Goal: Information Seeking & Learning: Learn about a topic

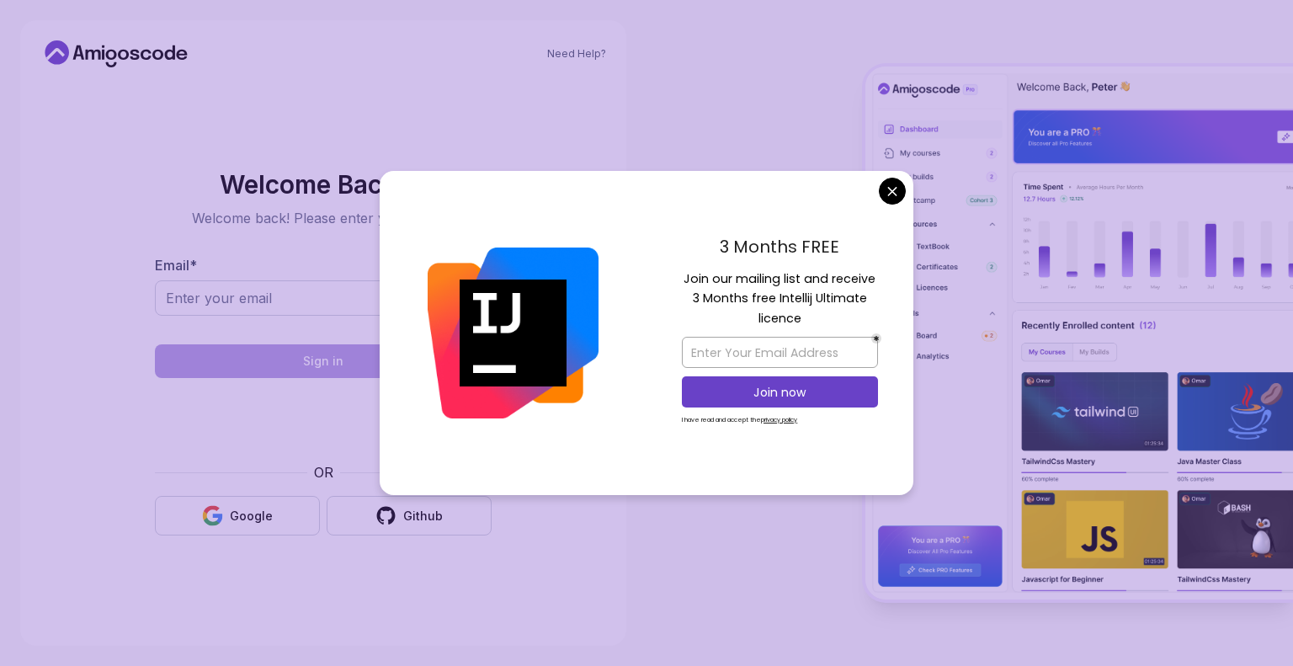
click at [902, 193] on body "Need Help? Welcome Back 👋 Welcome back! Please enter your details. Email * Sign…" at bounding box center [646, 333] width 1293 height 666
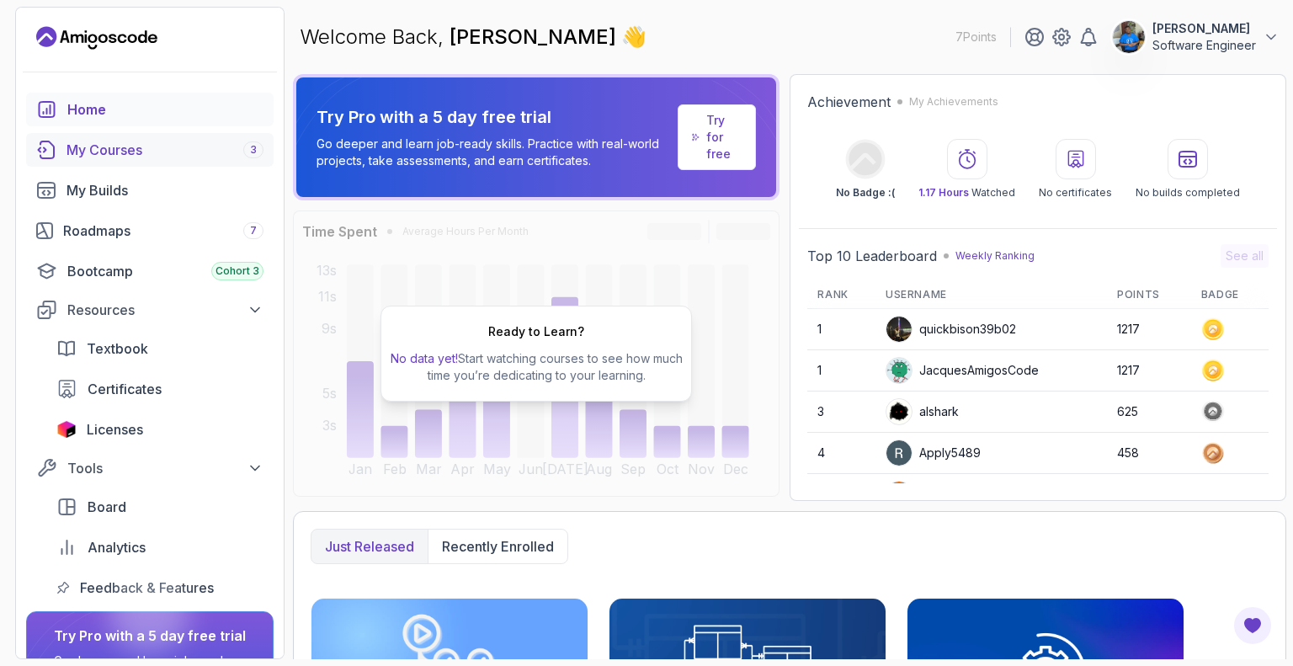
click at [121, 138] on link "My Courses 3" at bounding box center [149, 150] width 247 height 34
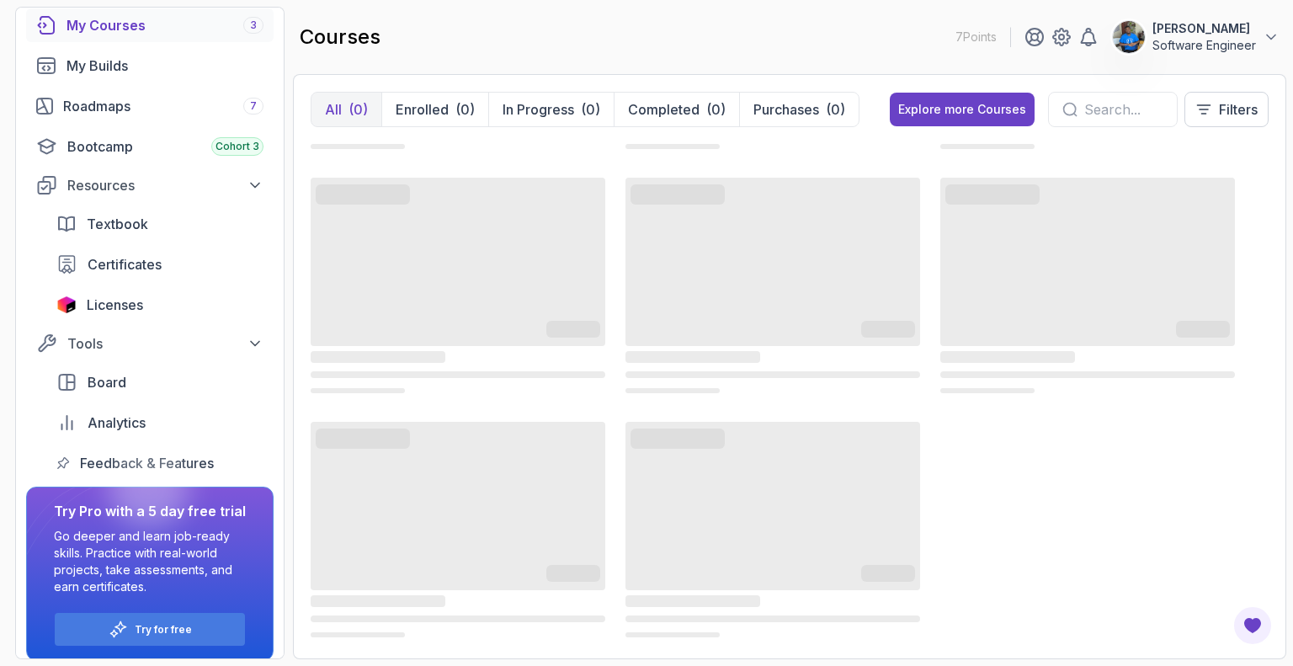
scroll to position [136, 0]
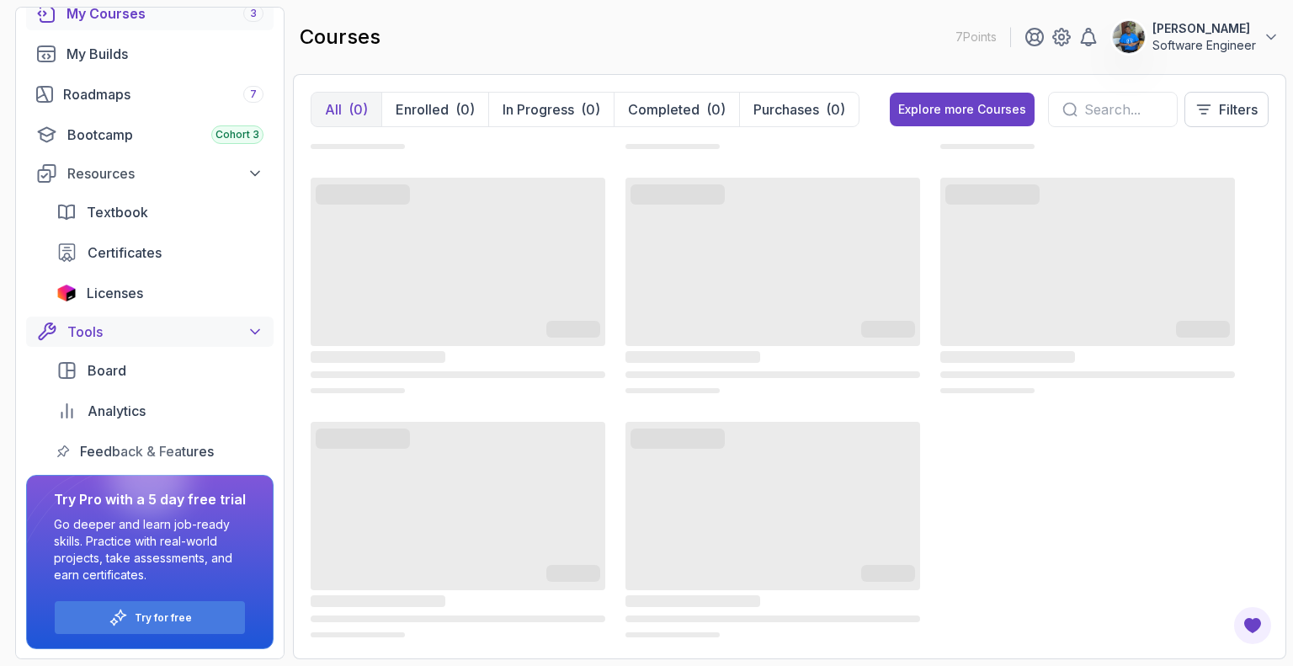
click at [68, 323] on div "Tools" at bounding box center [165, 332] width 196 height 20
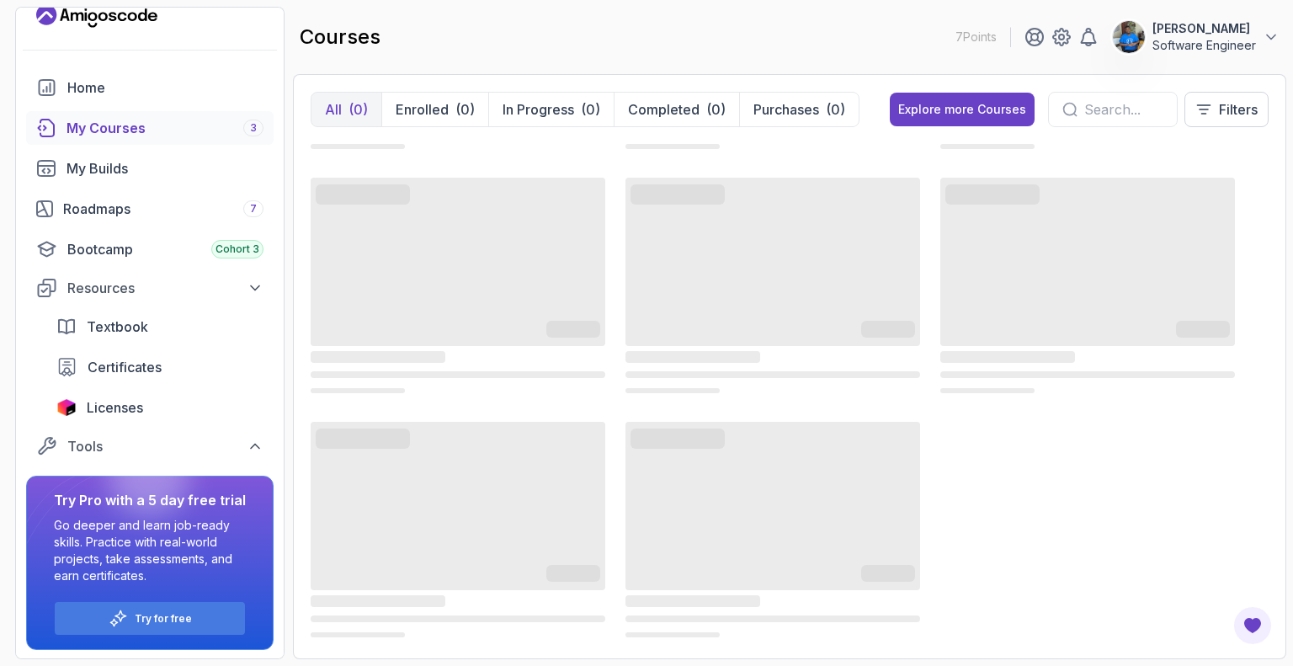
scroll to position [15, 0]
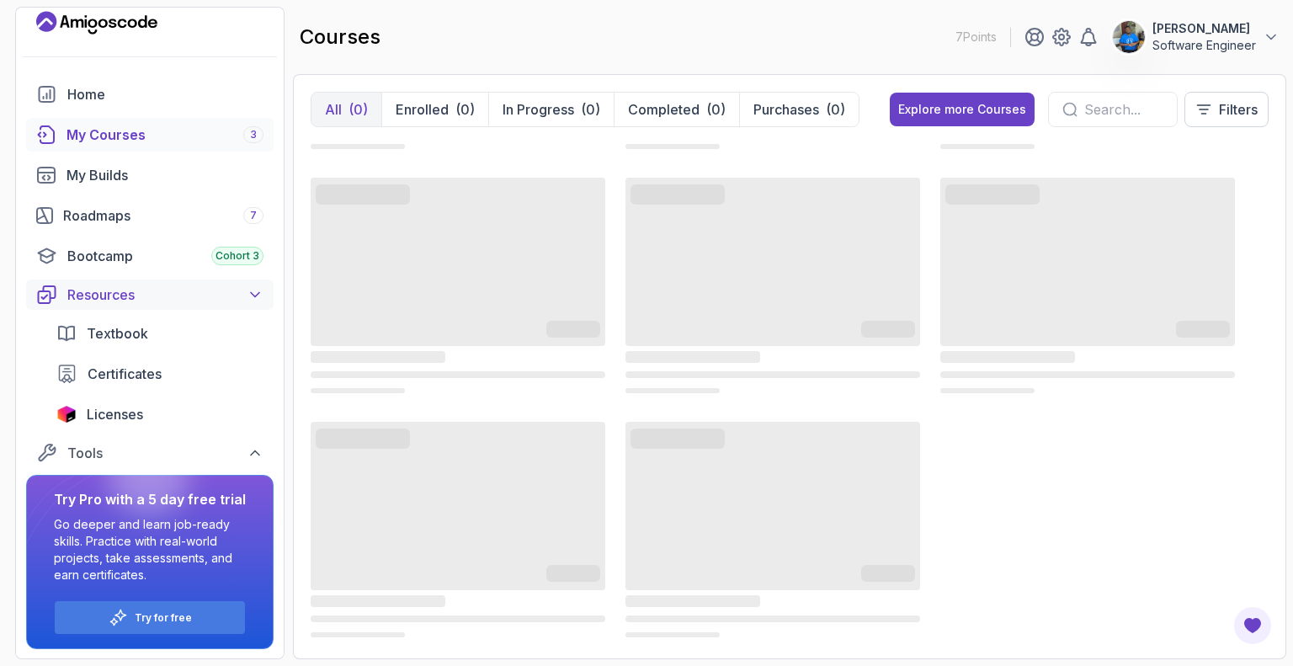
click at [93, 300] on div "Resources" at bounding box center [165, 294] width 196 height 20
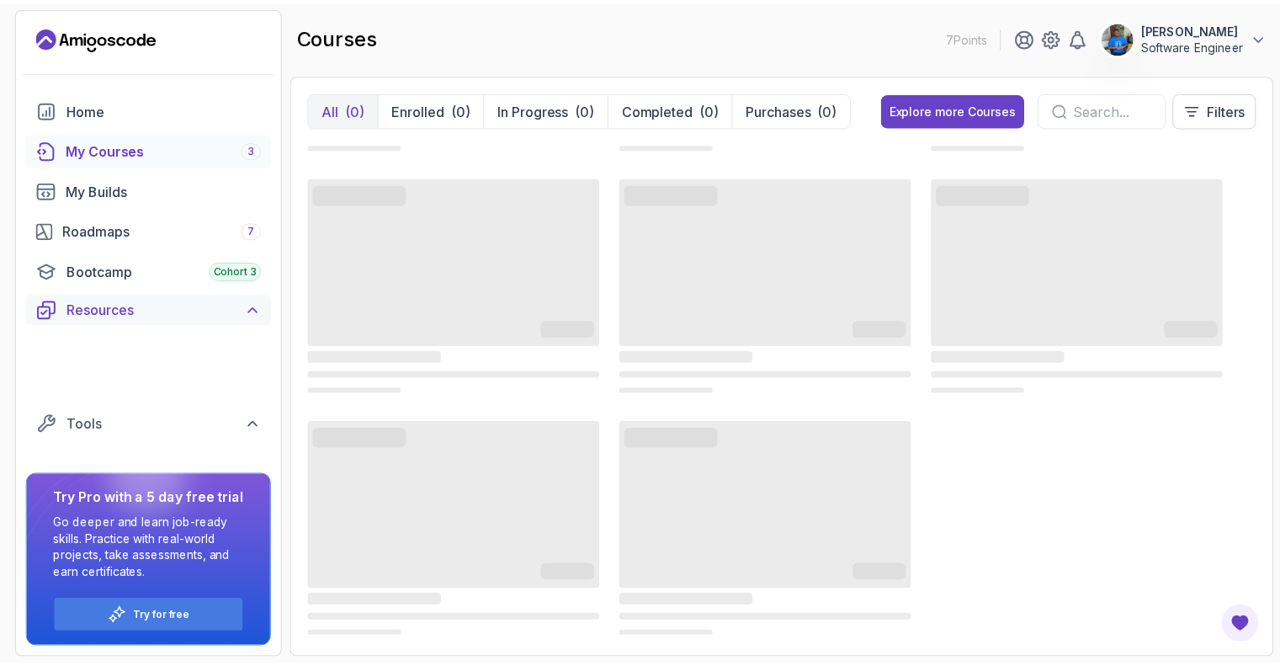
scroll to position [0, 0]
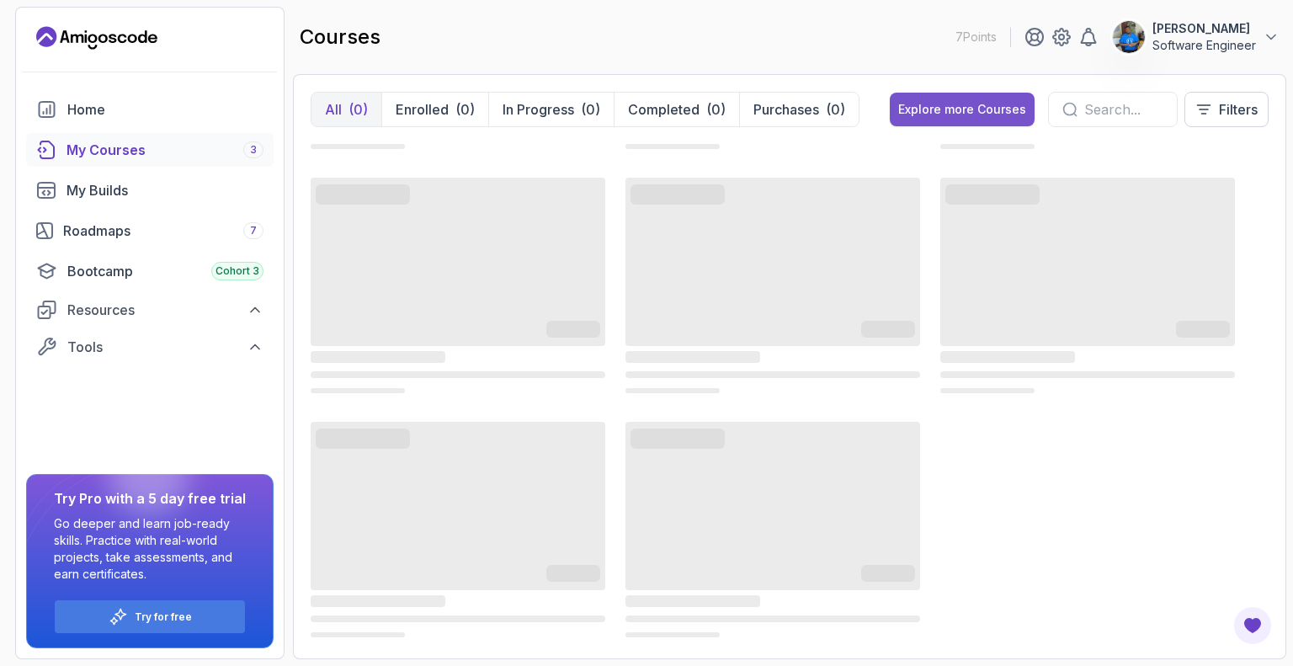
click at [967, 109] on div "Explore more Courses" at bounding box center [962, 109] width 128 height 17
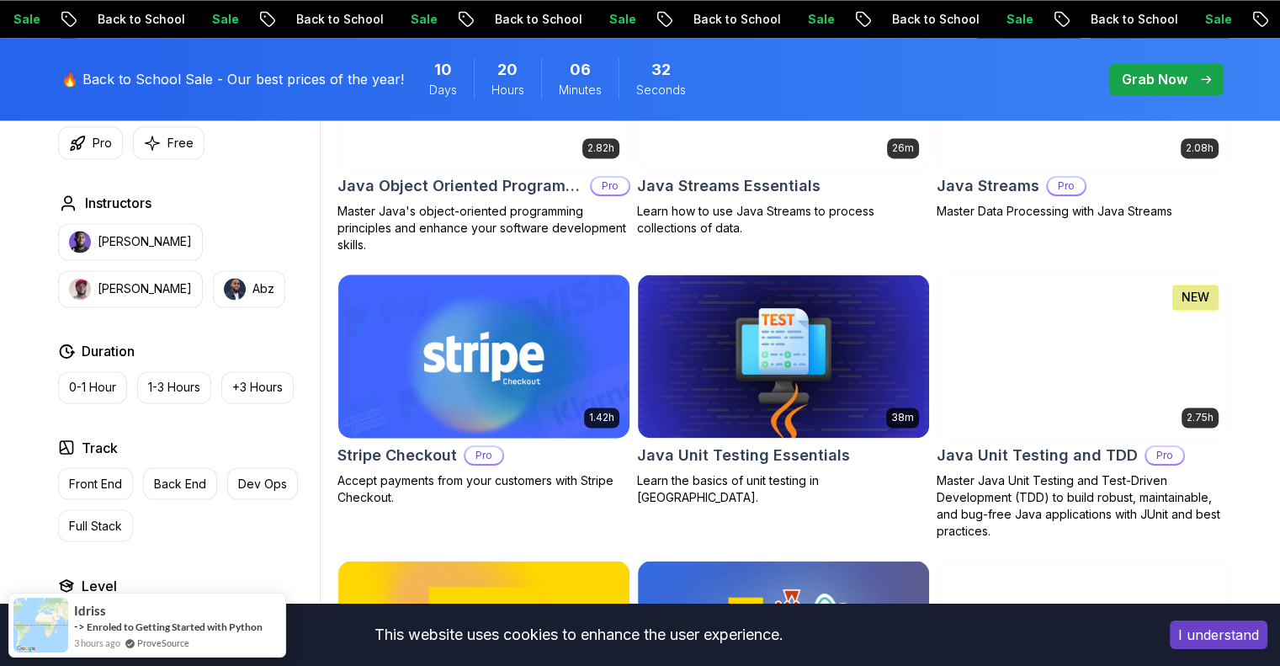
scroll to position [3114, 0]
